Goal: Use online tool/utility: Utilize a website feature to perform a specific function

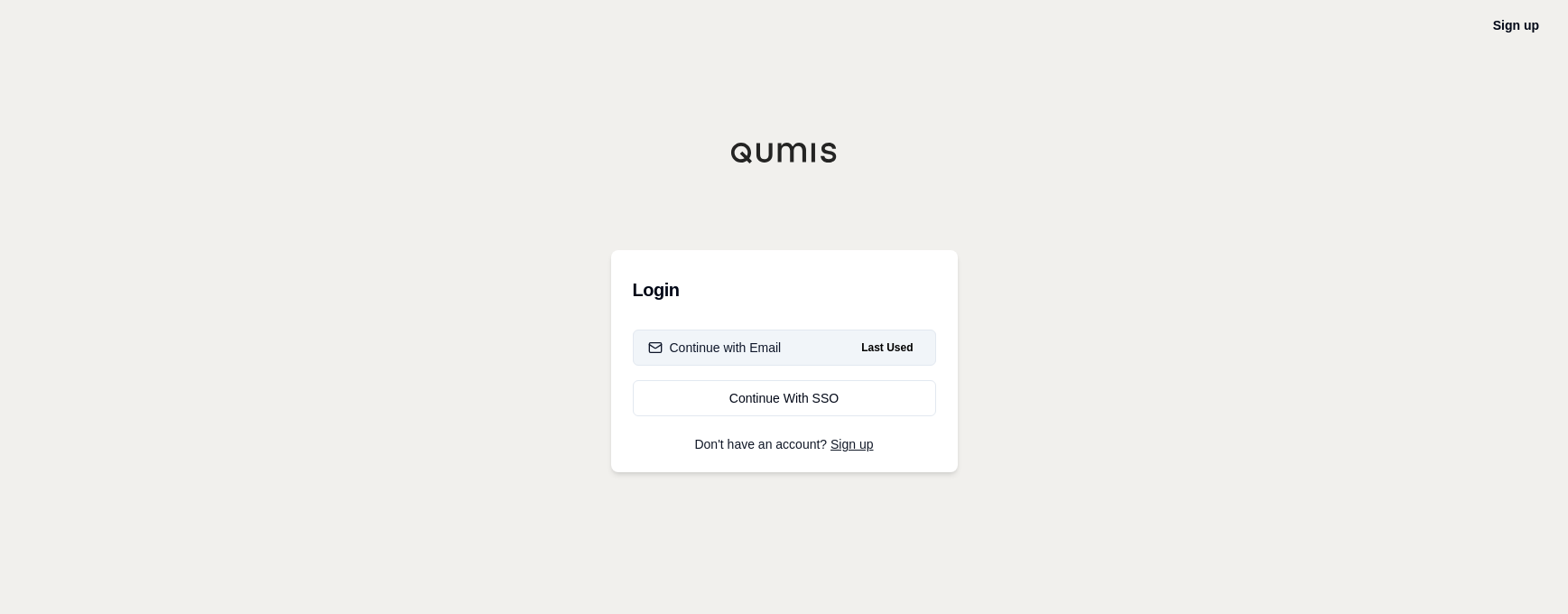
click at [735, 352] on div "Continue with Email" at bounding box center [715, 347] width 133 height 18
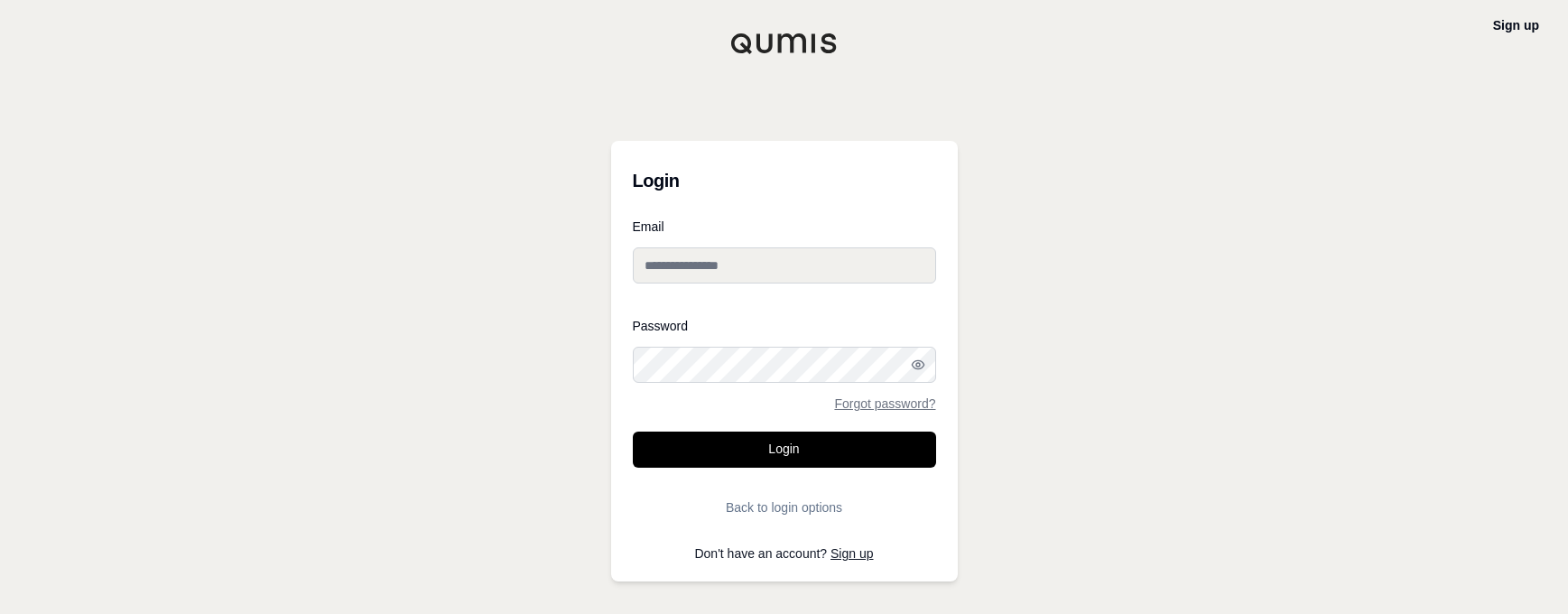
type input "**********"
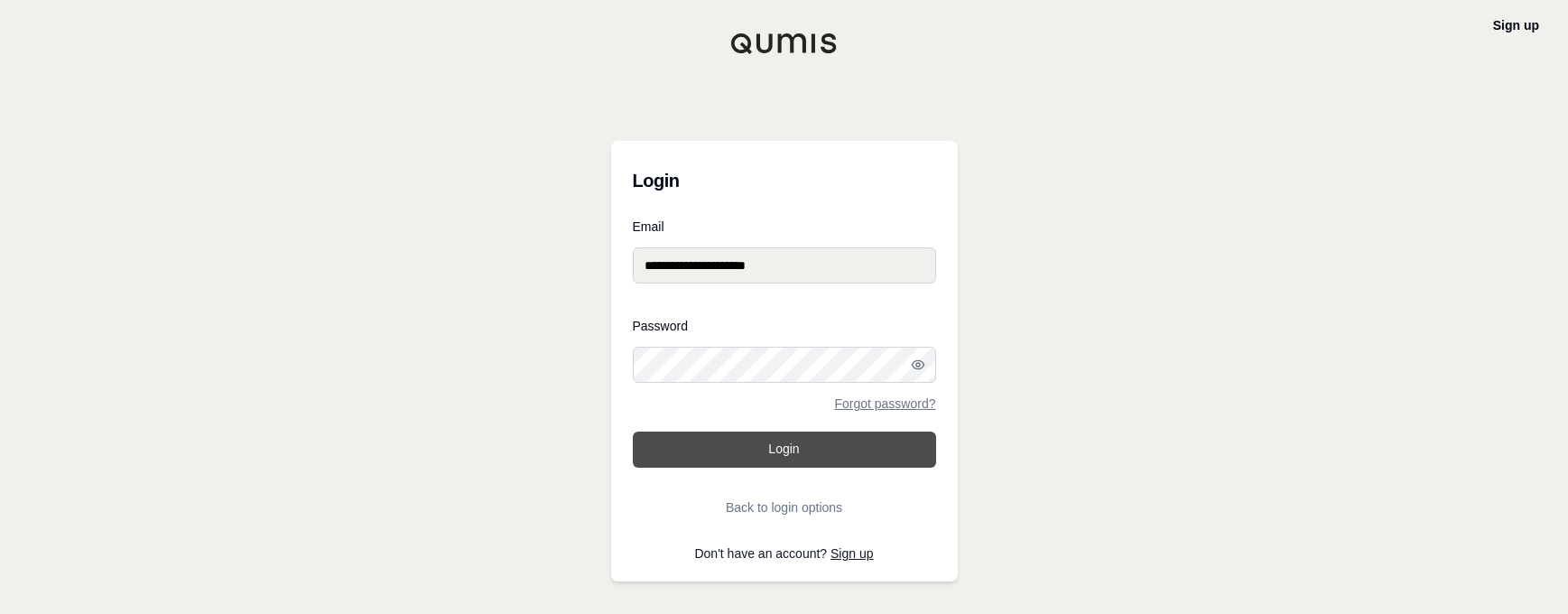
click at [739, 454] on button "Login" at bounding box center [784, 450] width 303 height 36
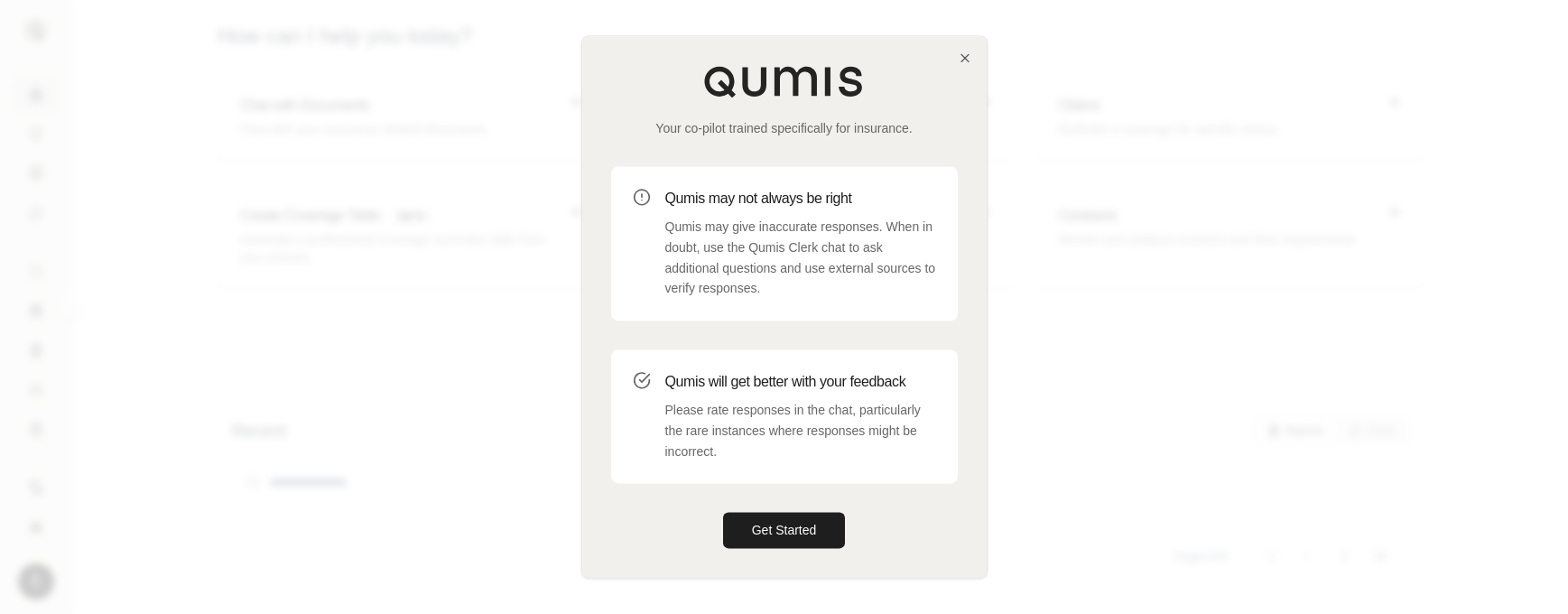
click at [790, 509] on div "Your co-pilot trained specifically for insurance. Qumis may not always be right…" at bounding box center [784, 307] width 404 height 541
click at [794, 521] on button "Get Started" at bounding box center [784, 531] width 122 height 36
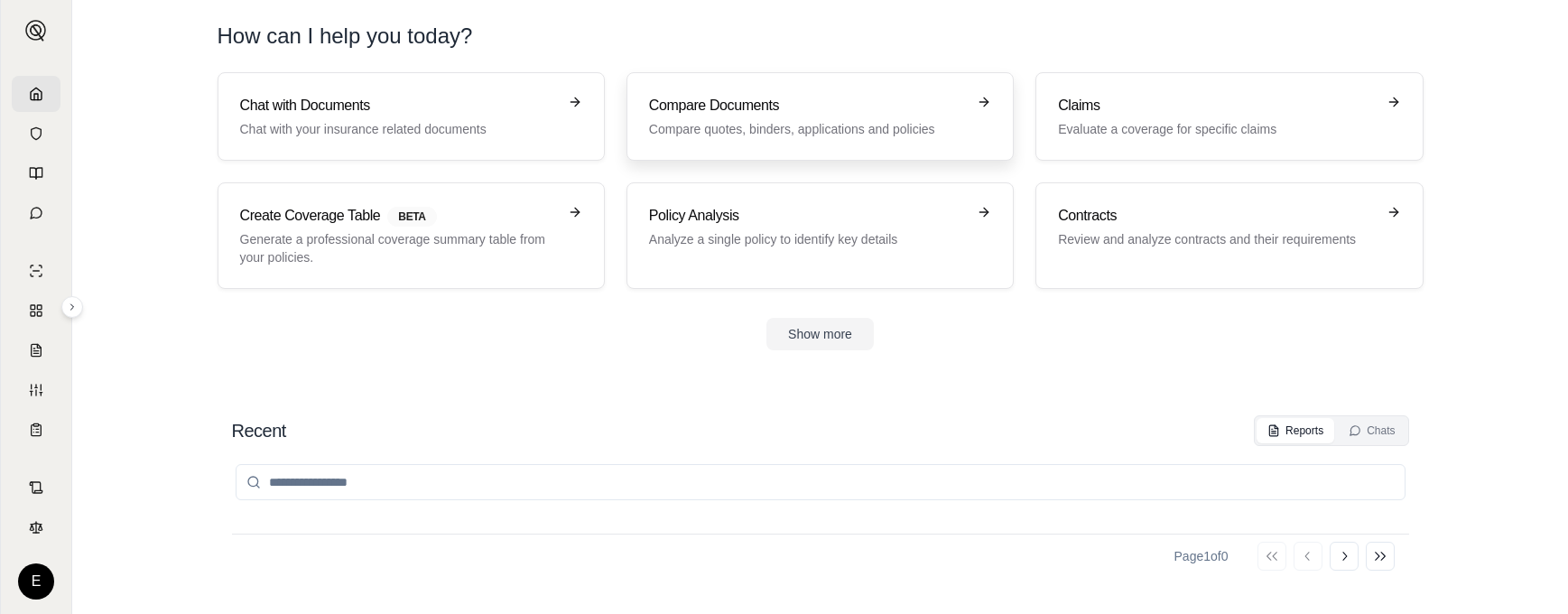
click at [767, 126] on p "Compare quotes, binders, applications and policies" at bounding box center [807, 129] width 317 height 18
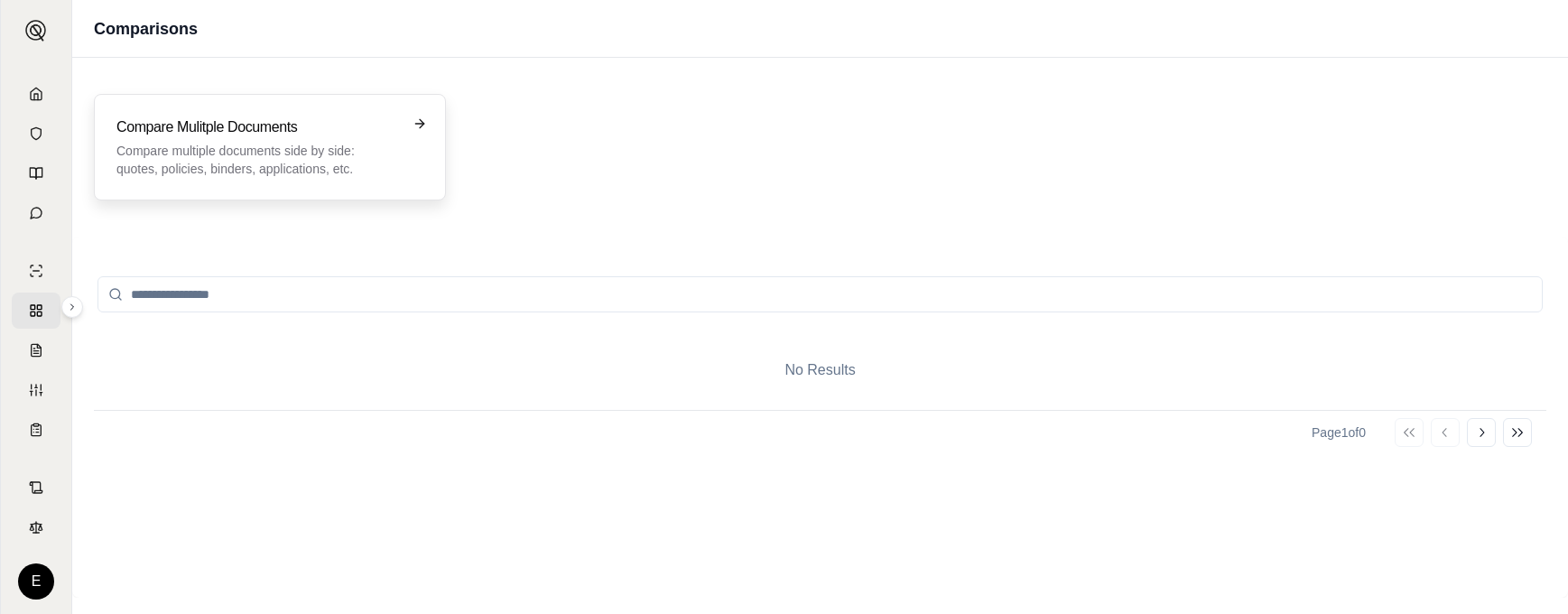
click at [198, 158] on p "Compare multiple documents side by side: quotes, policies, binders, application…" at bounding box center [257, 160] width 282 height 36
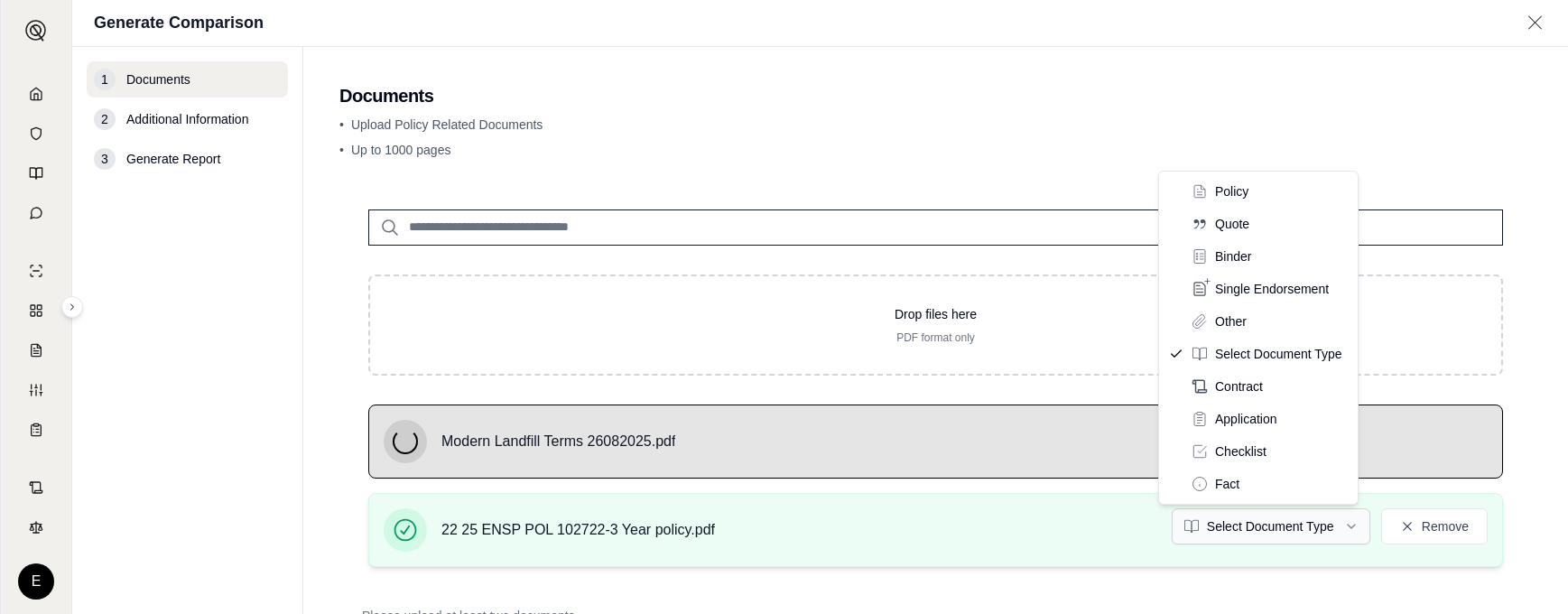
click at [1339, 524] on html "E Generate Comparison 1 Documents 2 Additional Information 3 Generate Report Do…" at bounding box center [784, 307] width 1568 height 614
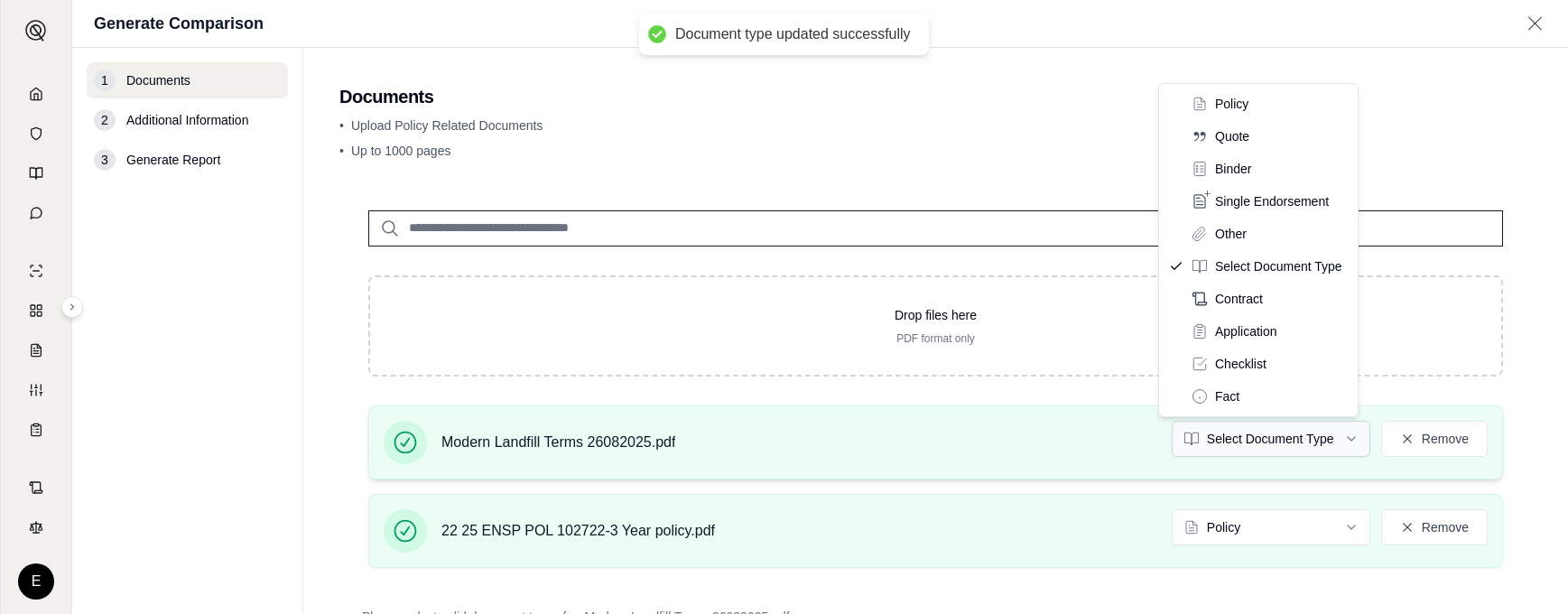
click at [1320, 443] on html "Document type updated successfully E Generate Comparison 1 Documents 2 Addition…" at bounding box center [784, 307] width 1568 height 614
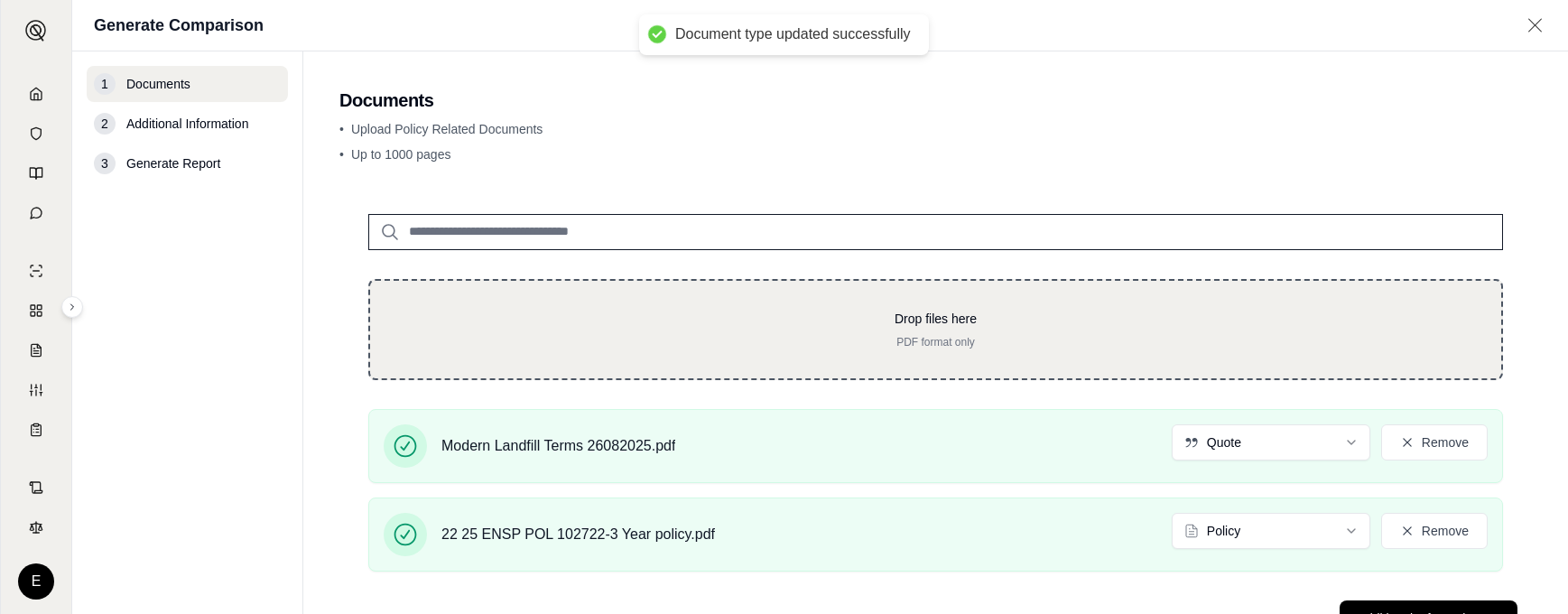
click at [1097, 340] on p "PDF format only" at bounding box center [935, 342] width 1073 height 15
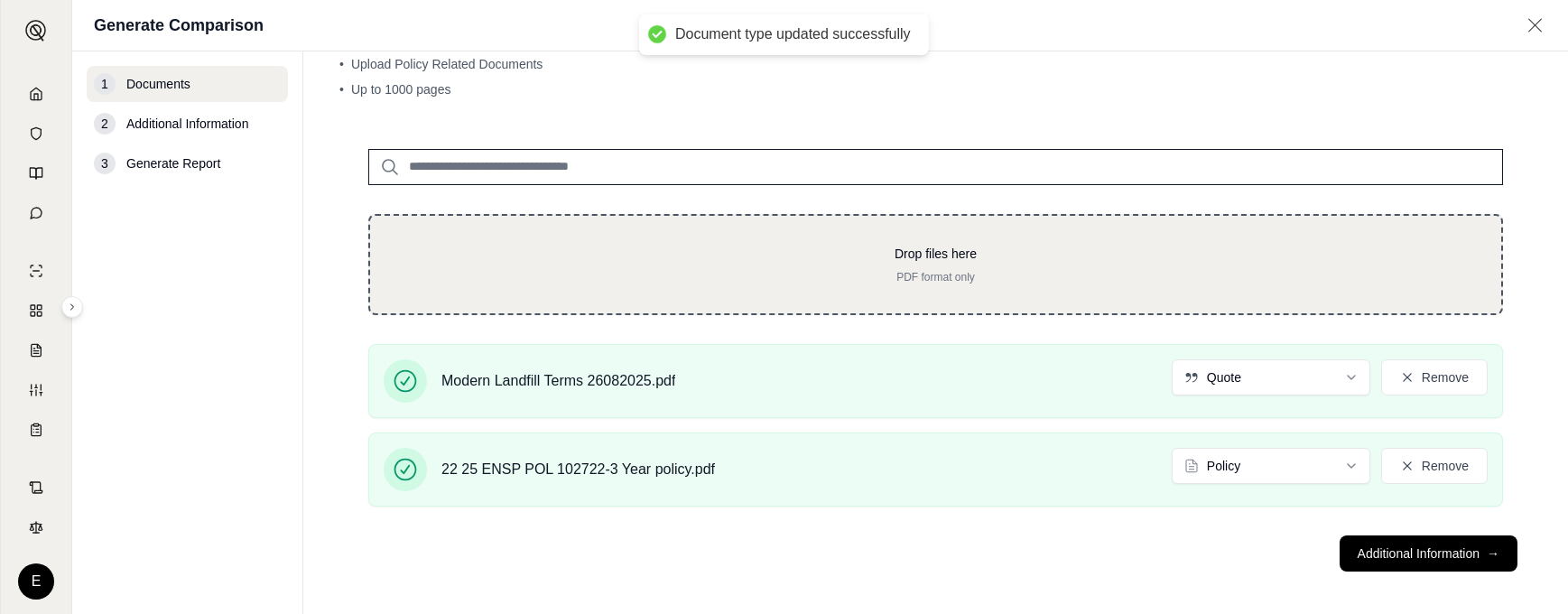
scroll to position [73, 0]
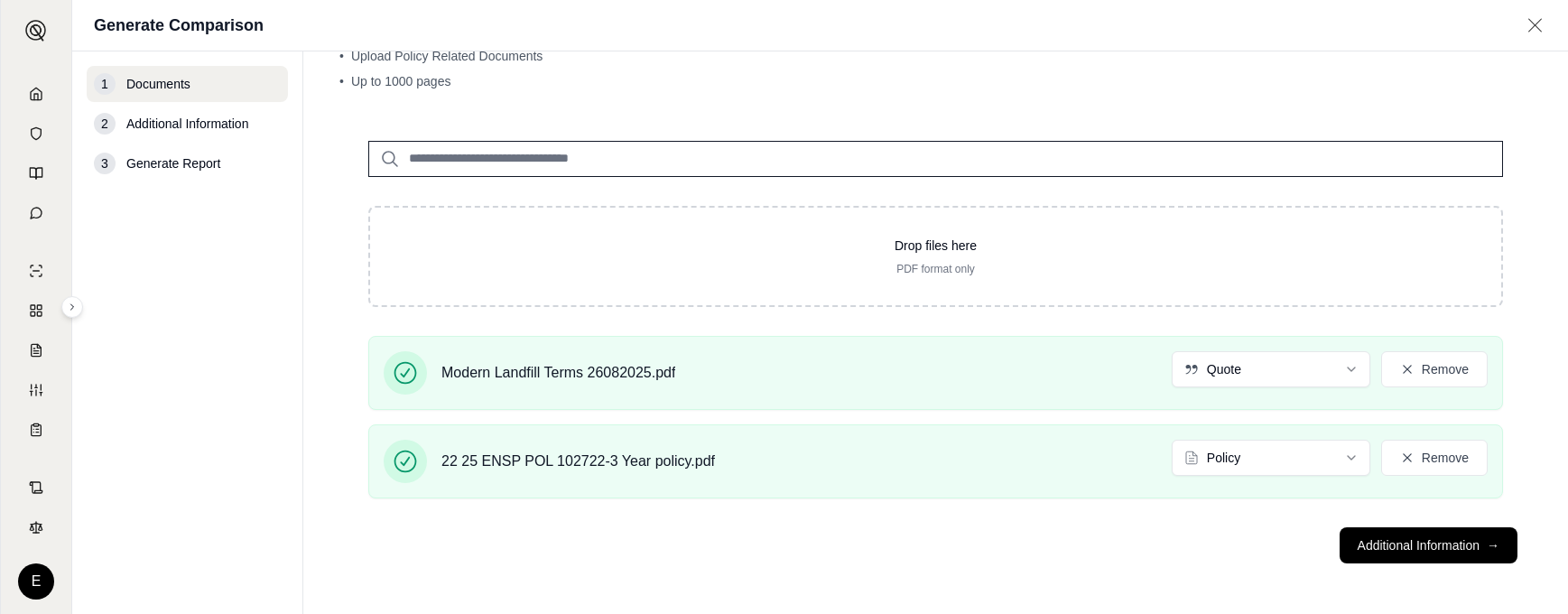
click at [1397, 569] on footer "Additional Information →" at bounding box center [935, 545] width 1193 height 65
click at [1387, 543] on button "Additional Information →" at bounding box center [1428, 545] width 178 height 36
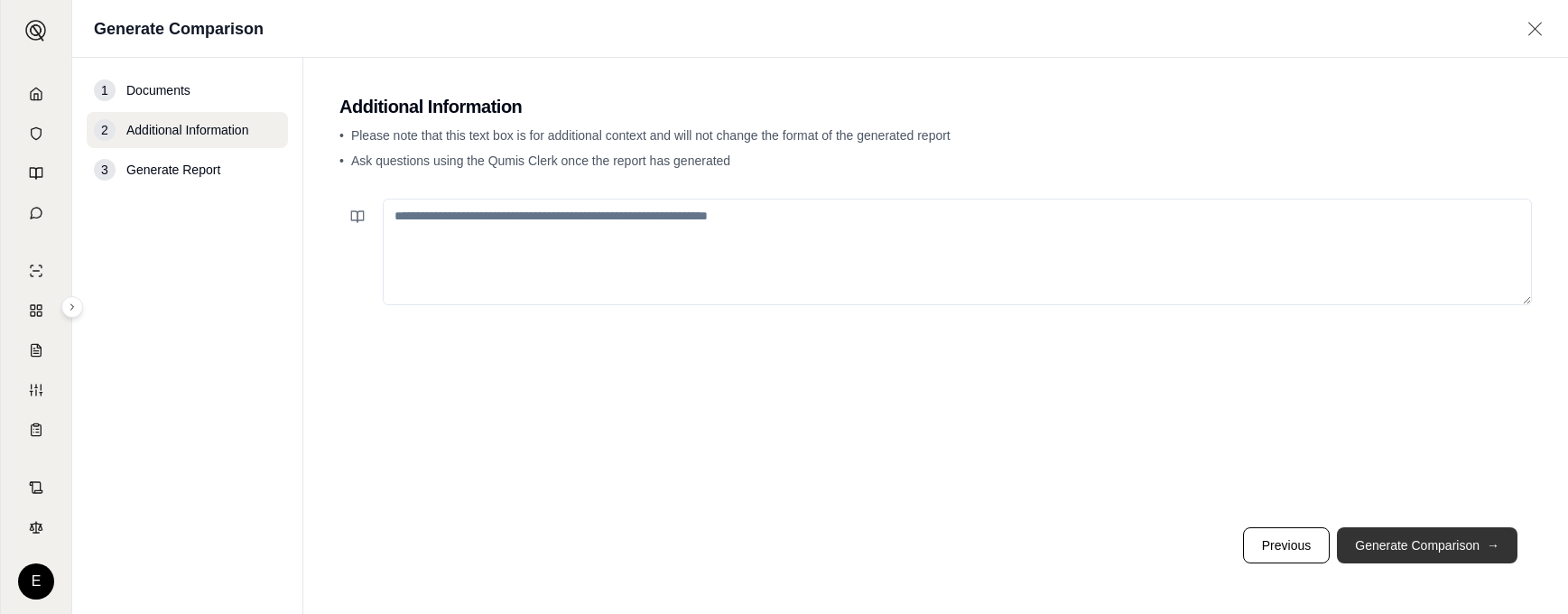
scroll to position [0, 0]
click at [1476, 551] on button "Generate Comparison →" at bounding box center [1427, 545] width 180 height 36
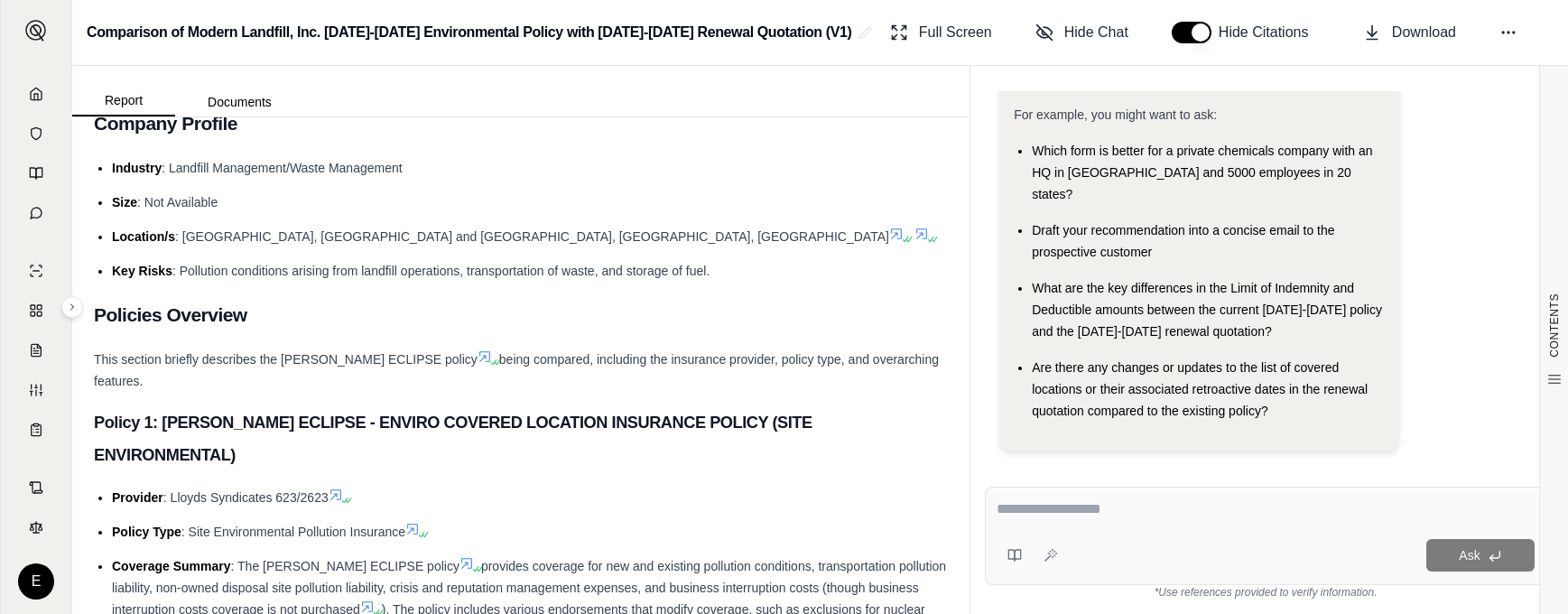
scroll to position [361, 0]
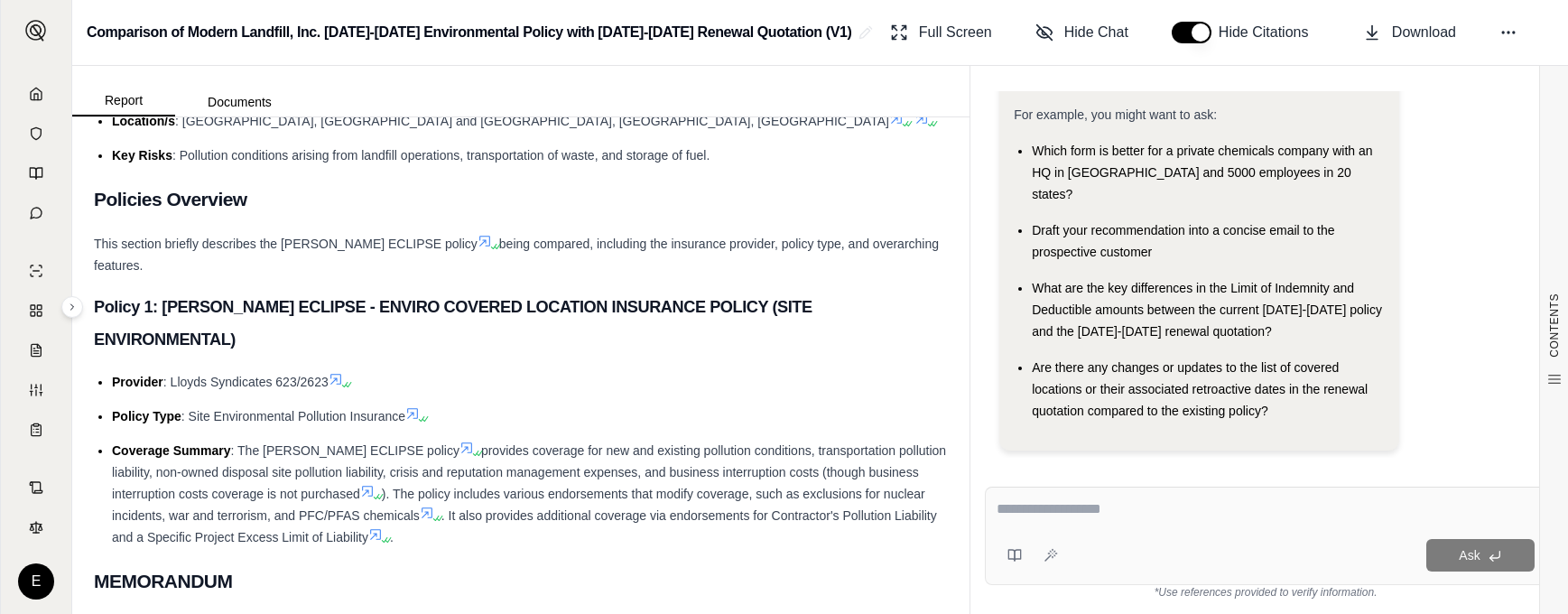
click at [662, 251] on div "This section briefly describes the [PERSON_NAME] ECLIPSE policy being compared,…" at bounding box center [521, 255] width 854 height 44
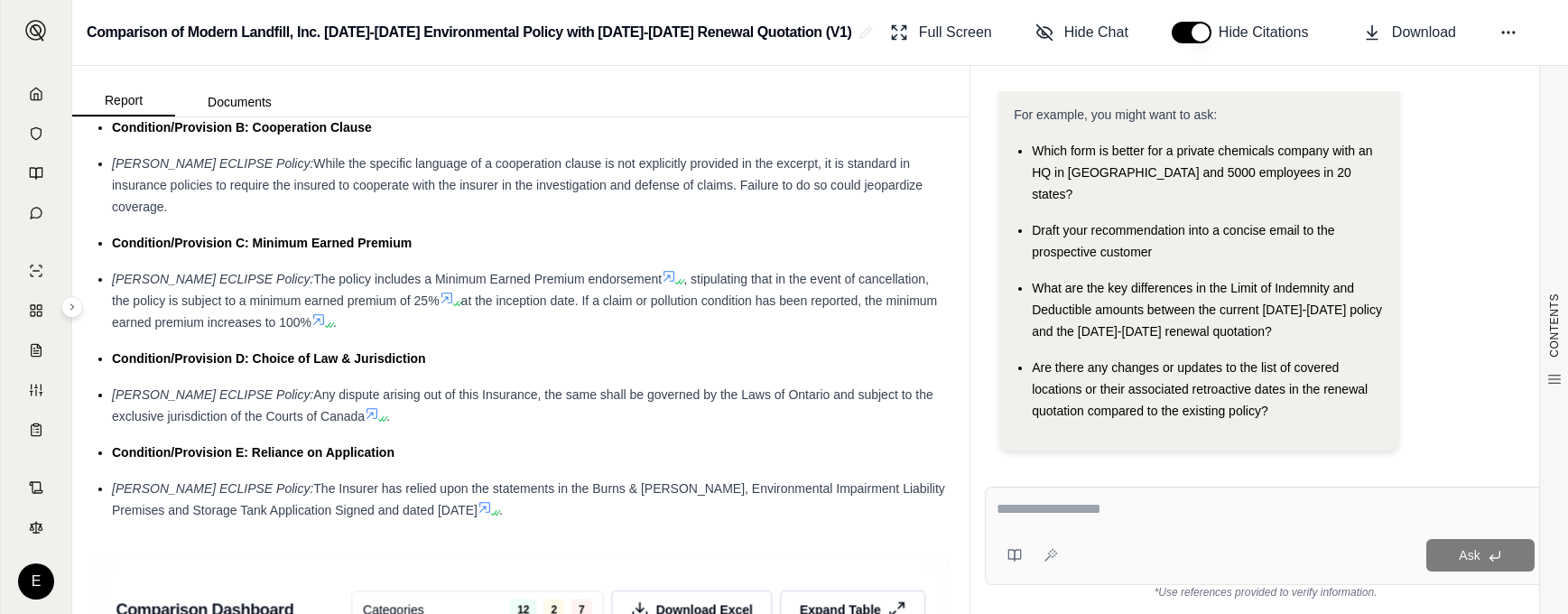
scroll to position [3437, 0]
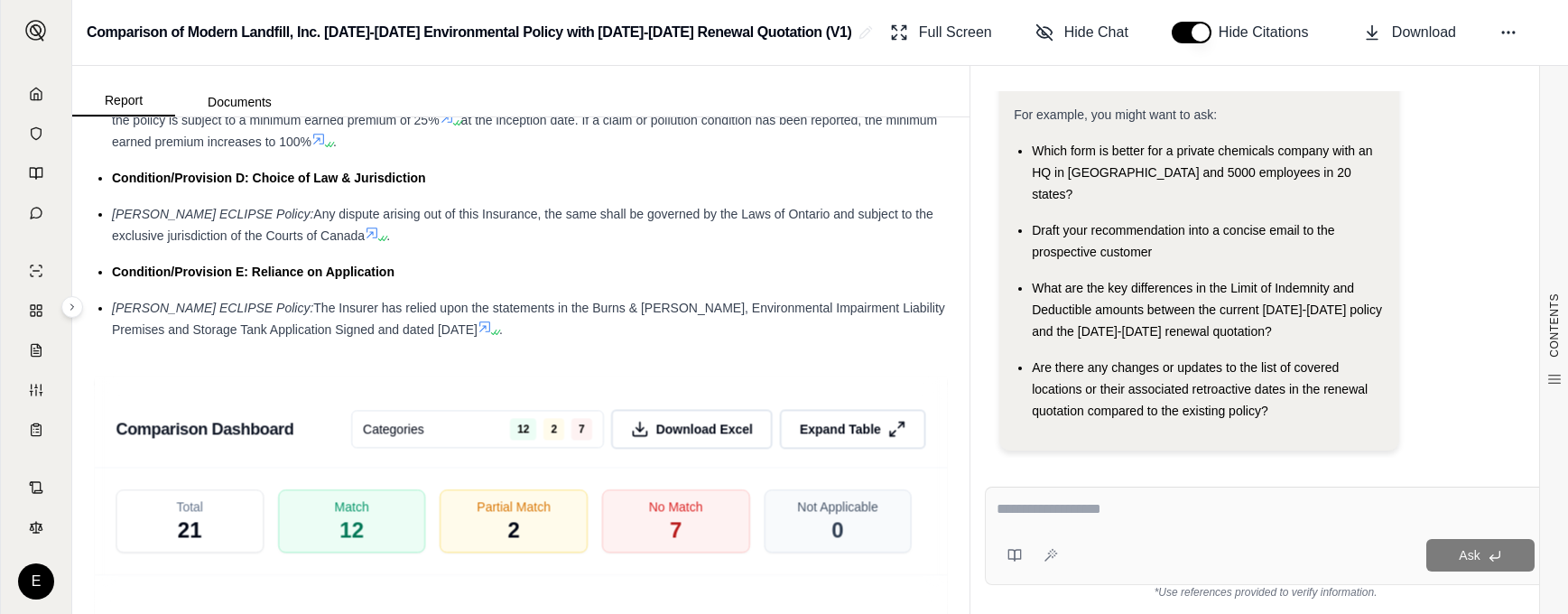
drag, startPoint x: 675, startPoint y: 453, endPoint x: 1087, endPoint y: 439, distance: 412.2
click at [675, 489] on div "No Match 7" at bounding box center [676, 521] width 147 height 63
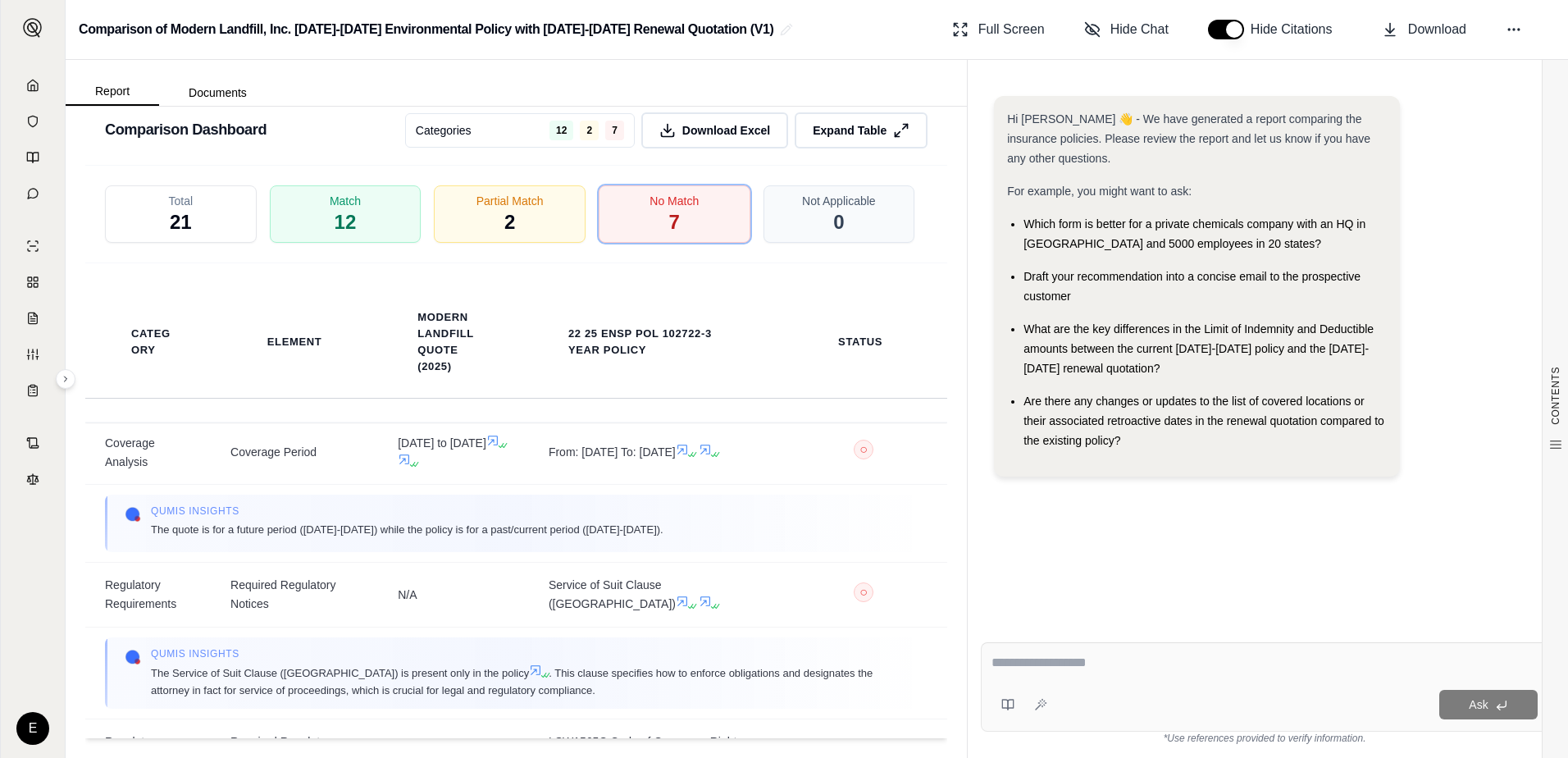
scroll to position [0, 0]
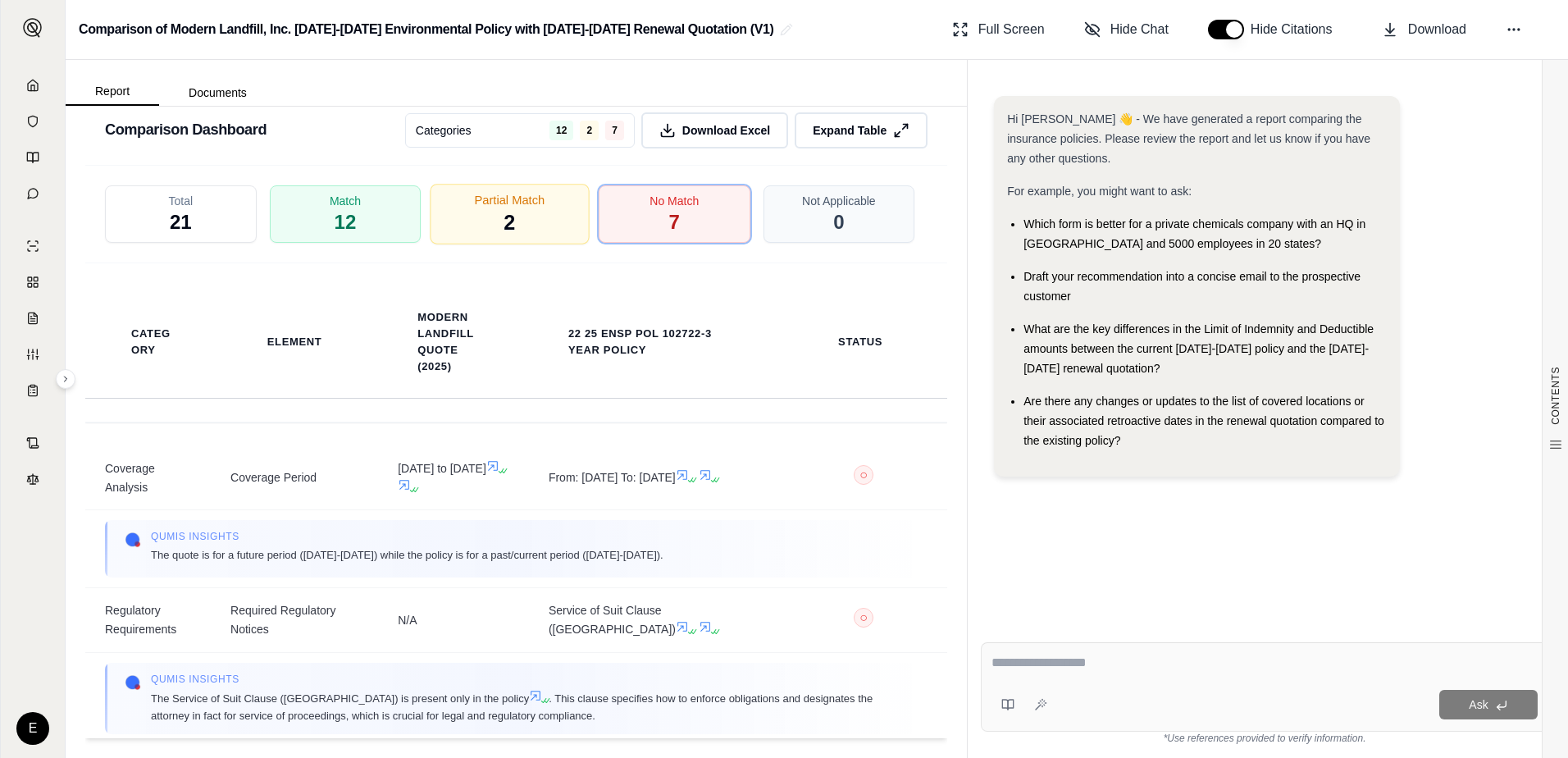
click at [522, 206] on div "Partial Match 2" at bounding box center [510, 214] width 159 height 61
